Goal: Task Accomplishment & Management: Manage account settings

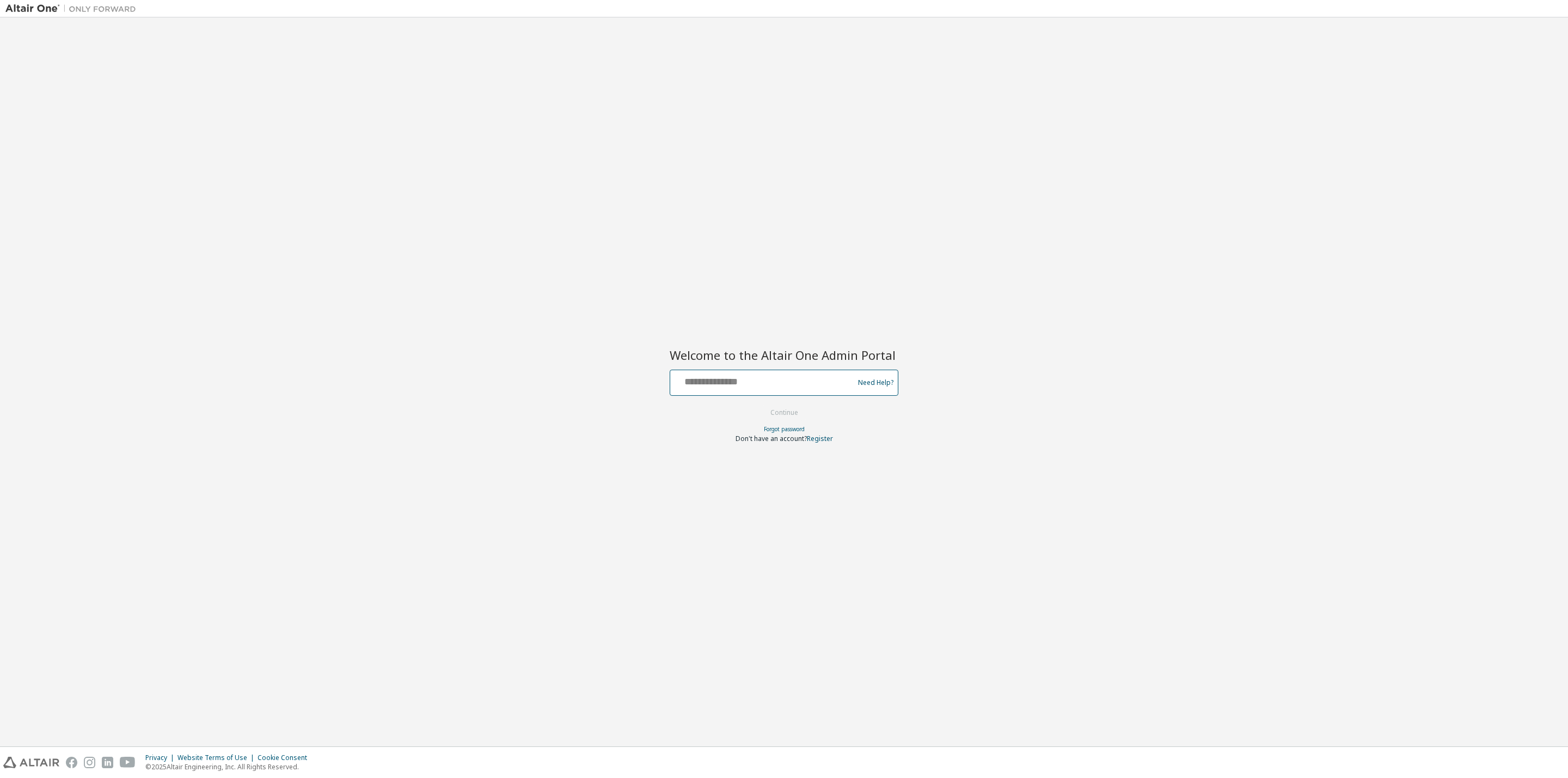
click at [735, 376] on input "text" at bounding box center [763, 380] width 178 height 16
type input "**********"
click at [791, 415] on button "Continue" at bounding box center [784, 413] width 51 height 17
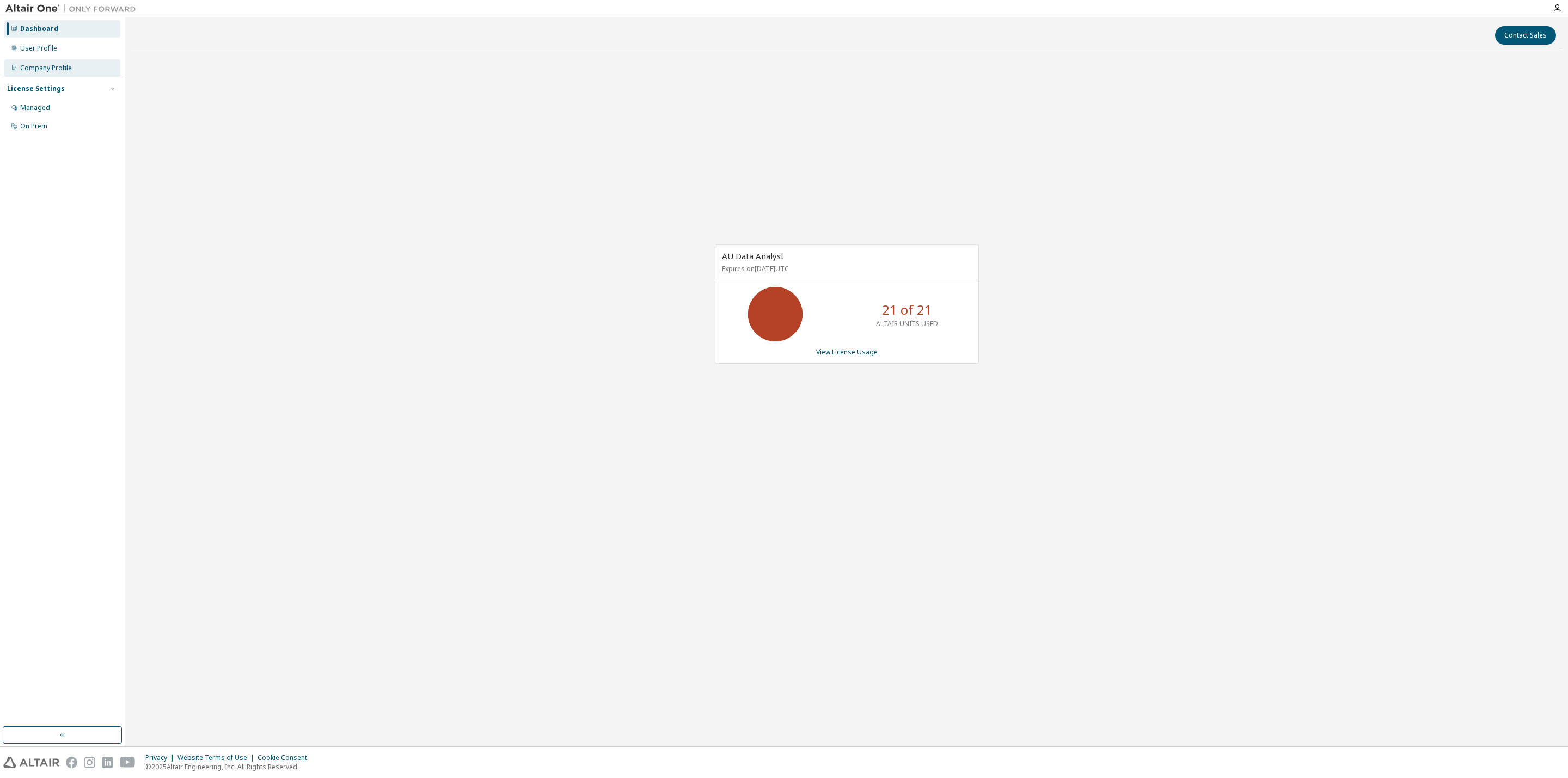
click at [48, 68] on div "Company Profile" at bounding box center [46, 68] width 52 height 8
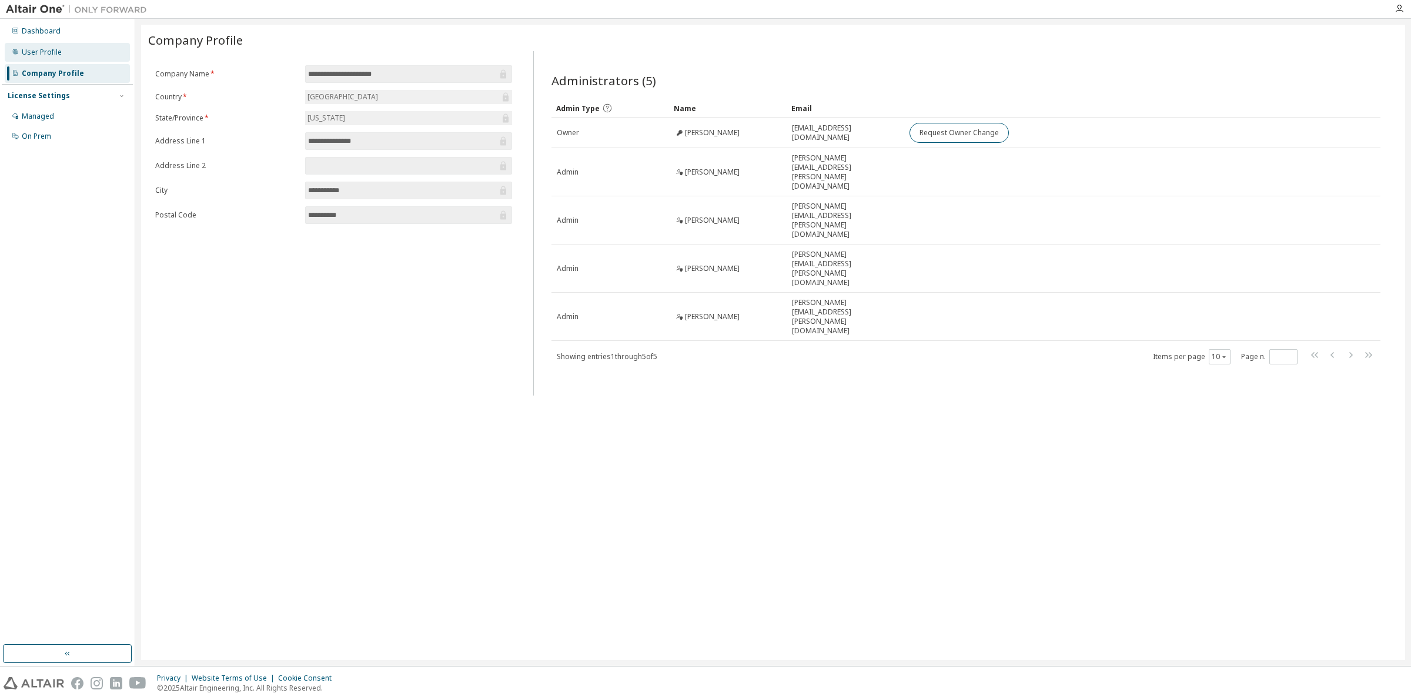
click at [60, 52] on div "User Profile" at bounding box center [42, 52] width 40 height 9
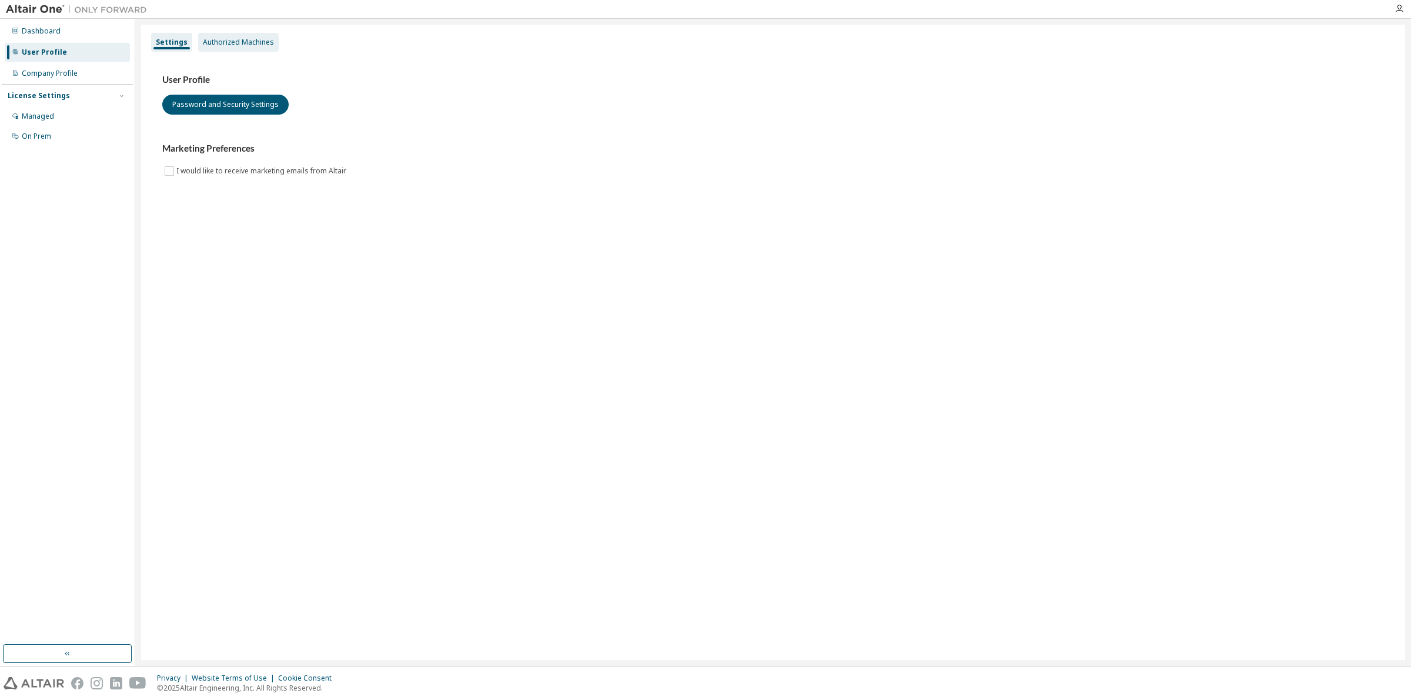
click at [246, 40] on div "Authorized Machines" at bounding box center [238, 42] width 71 height 9
